Goal: Navigation & Orientation: Understand site structure

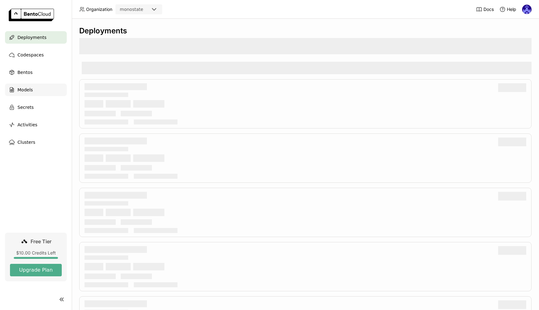
click at [18, 88] on span "Models" at bounding box center [24, 89] width 15 height 7
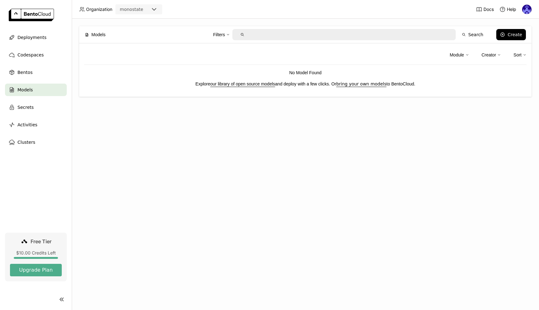
click at [212, 109] on div "Models Filters Search Create Module Creator Sort No Model Found Explore our lib…" at bounding box center [305, 164] width 467 height 291
click at [342, 184] on div "Models Filters Search Create Module Creator Sort No Model Found Explore our lib…" at bounding box center [305, 164] width 467 height 291
click at [181, 171] on div "Models Filters Search Create Module Creator Sort No Model Found Explore our lib…" at bounding box center [305, 164] width 467 height 291
click at [262, 138] on div "Models Filters Search Create Module Creator Sort No Model Found Explore our lib…" at bounding box center [305, 164] width 467 height 291
click at [294, 149] on div "Models Filters Search Create Module Creator Sort No Model Found Explore our lib…" at bounding box center [305, 164] width 467 height 291
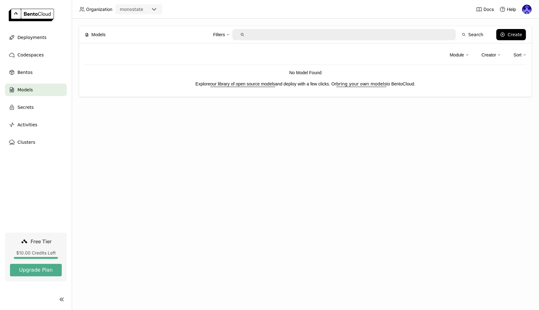
click at [316, 183] on div "Models Filters Search Create Module Creator Sort No Model Found Explore our lib…" at bounding box center [305, 164] width 467 height 291
click at [27, 75] on span "Bentos" at bounding box center [24, 72] width 15 height 7
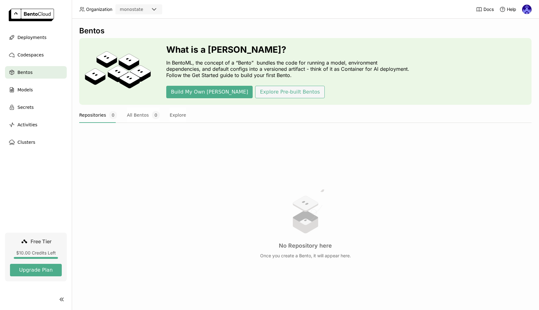
click at [260, 93] on button "Explore Pre-built Bentos" at bounding box center [289, 92] width 69 height 12
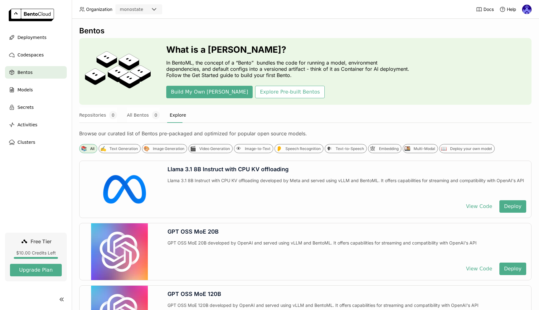
click at [126, 133] on div "Browse our curated list of Bentos pre-packaged and optimized for popular open s…" at bounding box center [305, 133] width 452 height 6
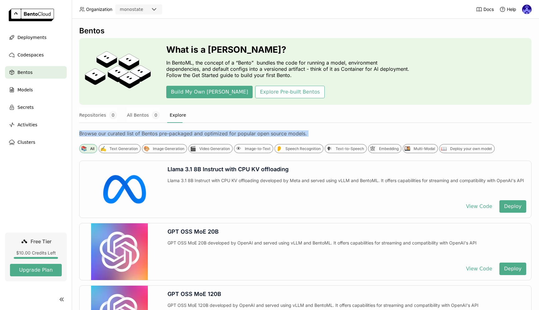
click at [126, 133] on div "Browse our curated list of Bentos pre-packaged and optimized for popular open s…" at bounding box center [305, 133] width 452 height 6
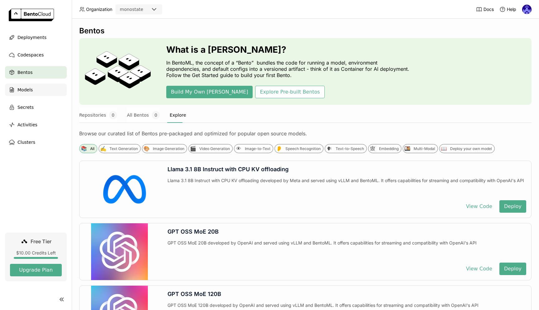
click at [32, 90] on span "Models" at bounding box center [24, 89] width 15 height 7
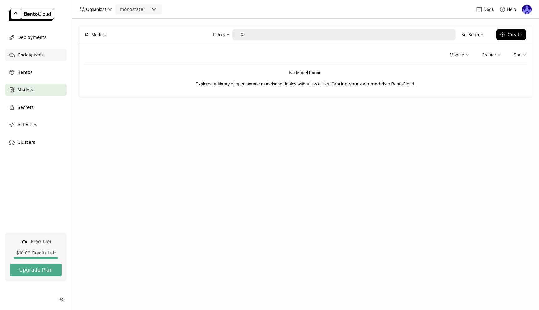
click at [32, 56] on span "Codespaces" at bounding box center [30, 54] width 26 height 7
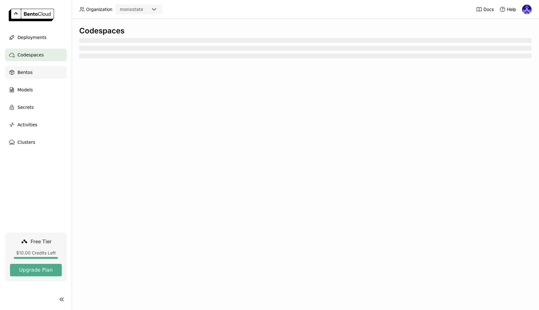
click at [27, 72] on span "Bentos" at bounding box center [24, 72] width 15 height 7
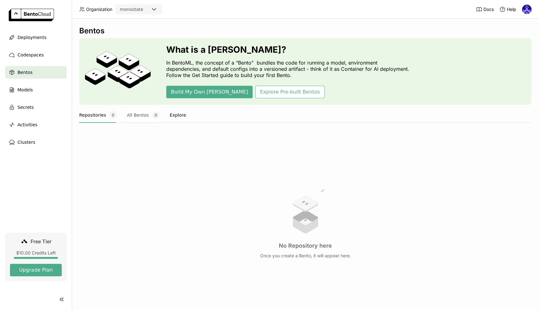
click at [171, 118] on button "Explore" at bounding box center [178, 115] width 17 height 16
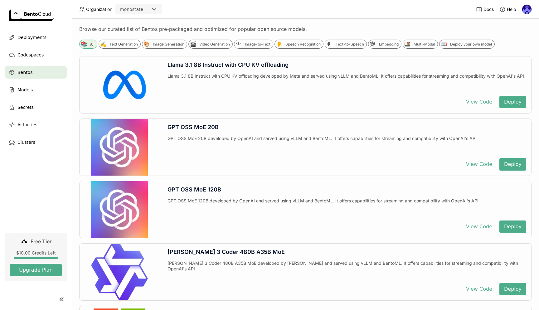
scroll to position [103, 0]
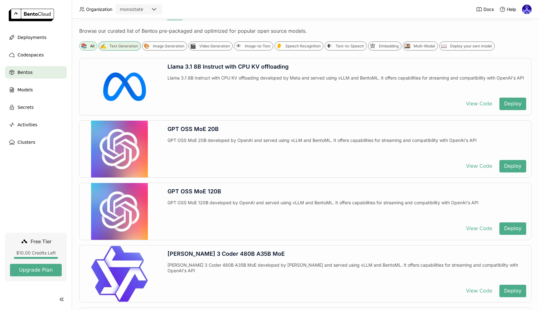
click at [133, 44] on div "Text Generation" at bounding box center [123, 46] width 28 height 5
click at [162, 45] on div "Image Generation" at bounding box center [168, 46] width 31 height 5
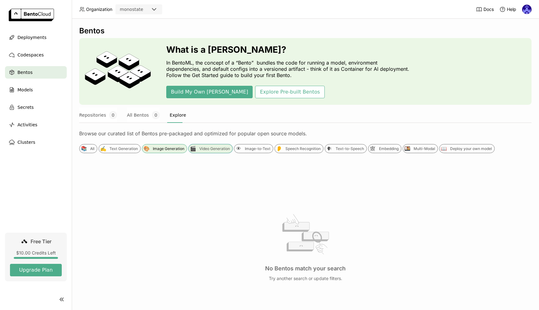
click at [212, 150] on div "Video Generation" at bounding box center [214, 148] width 31 height 5
click at [91, 149] on div "All" at bounding box center [92, 148] width 4 height 5
